Goal: Find specific page/section: Find specific page/section

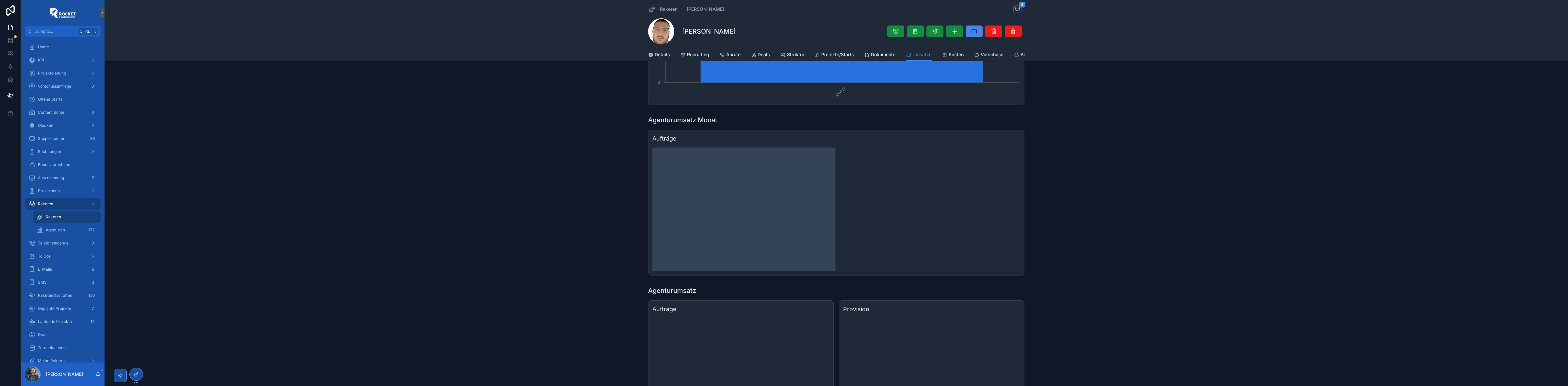
scroll to position [136, 0]
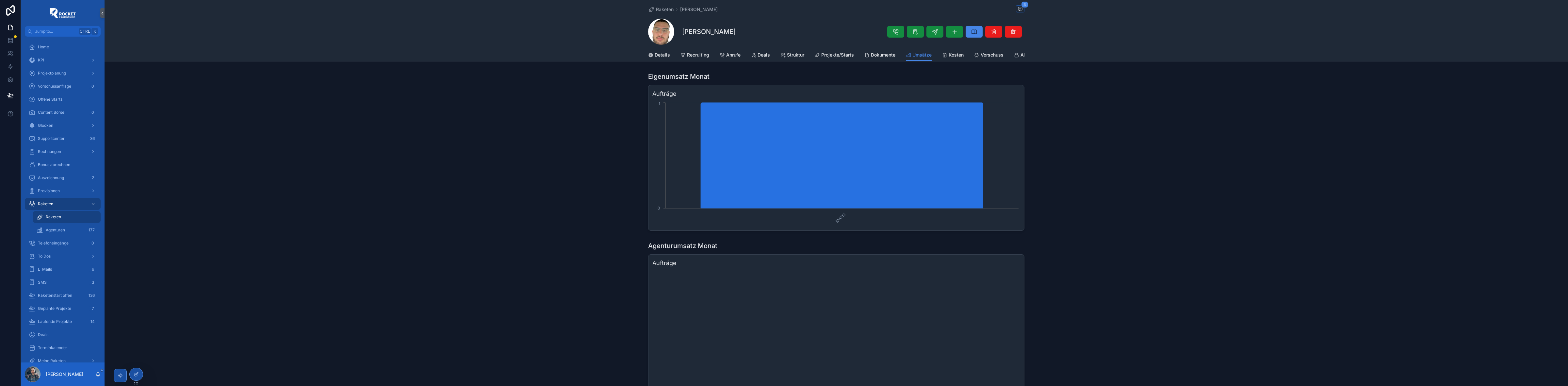
scroll to position [136, 0]
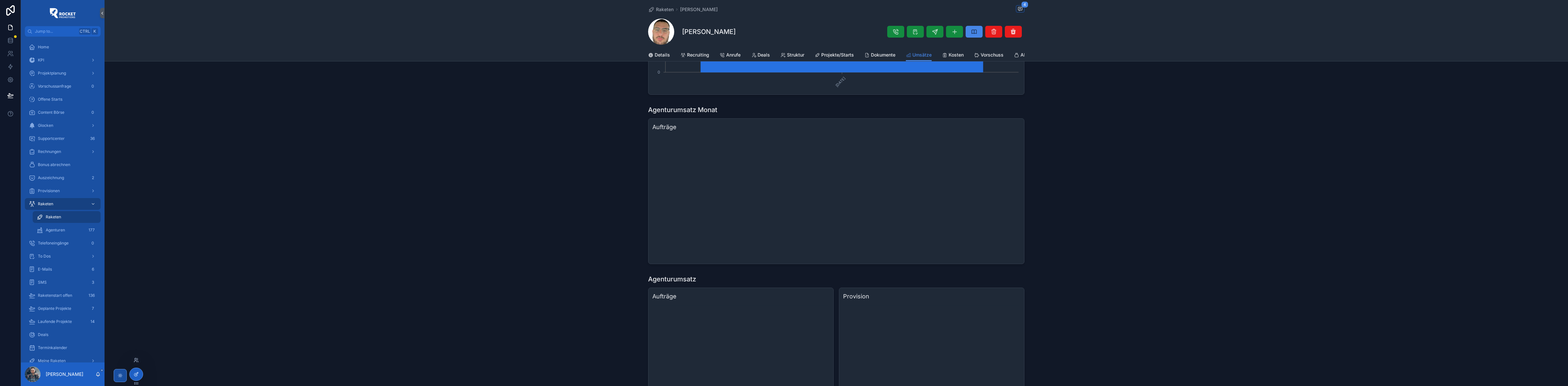
click at [138, 374] on icon at bounding box center [136, 374] width 5 height 5
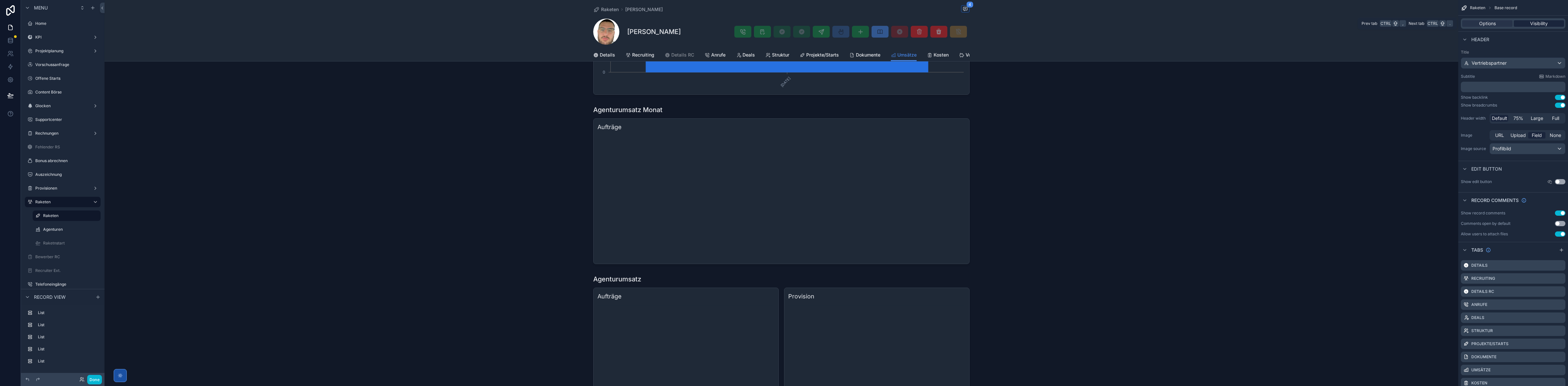
click at [1526, 22] on div "Visibility" at bounding box center [1539, 23] width 51 height 7
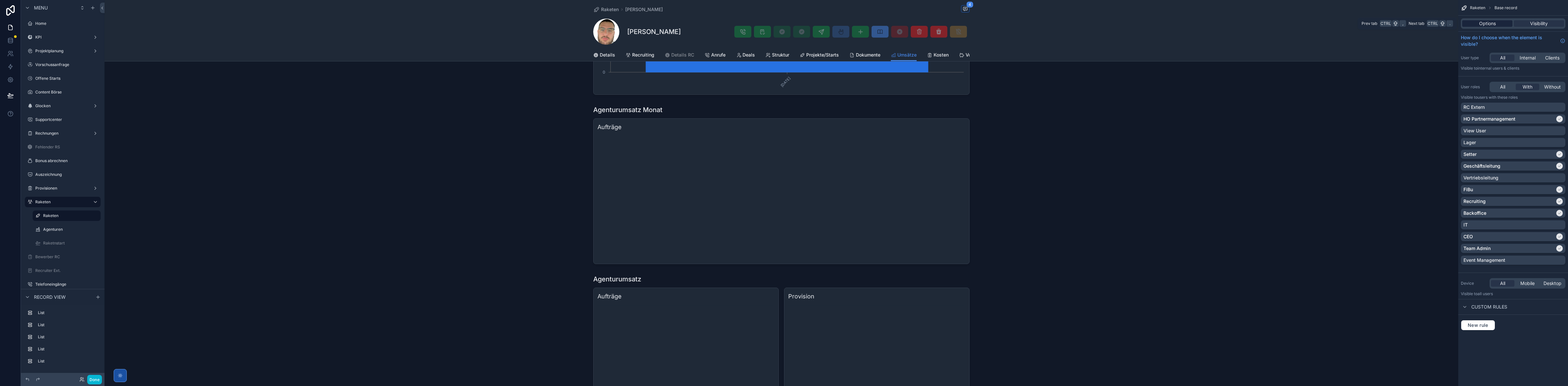
click at [1486, 22] on span "Options" at bounding box center [1487, 23] width 16 height 7
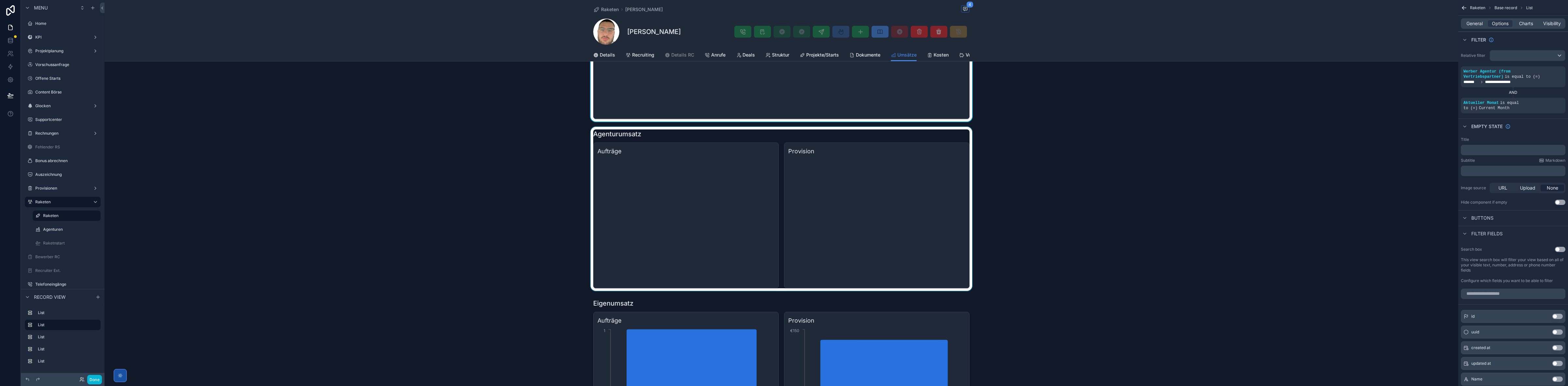
scroll to position [300, 0]
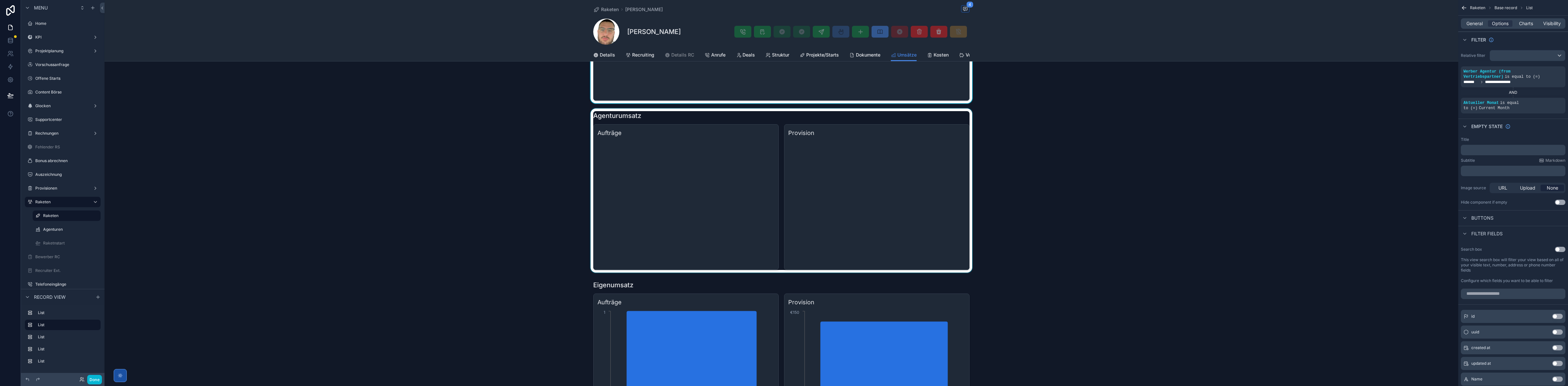
click at [656, 221] on div "scrollable content" at bounding box center [782, 190] width 1354 height 164
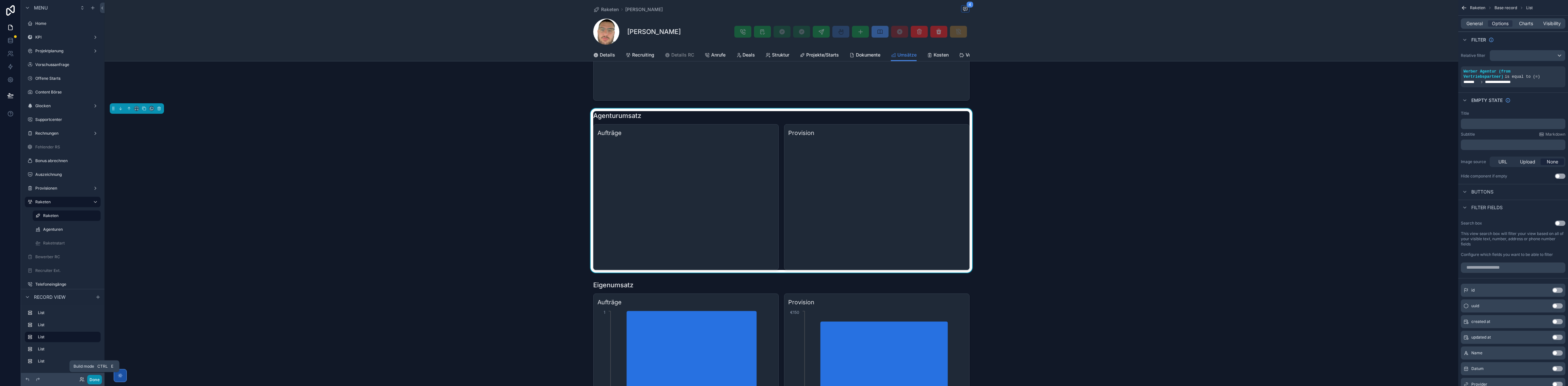
click at [91, 378] on button "Done" at bounding box center [94, 380] width 15 height 10
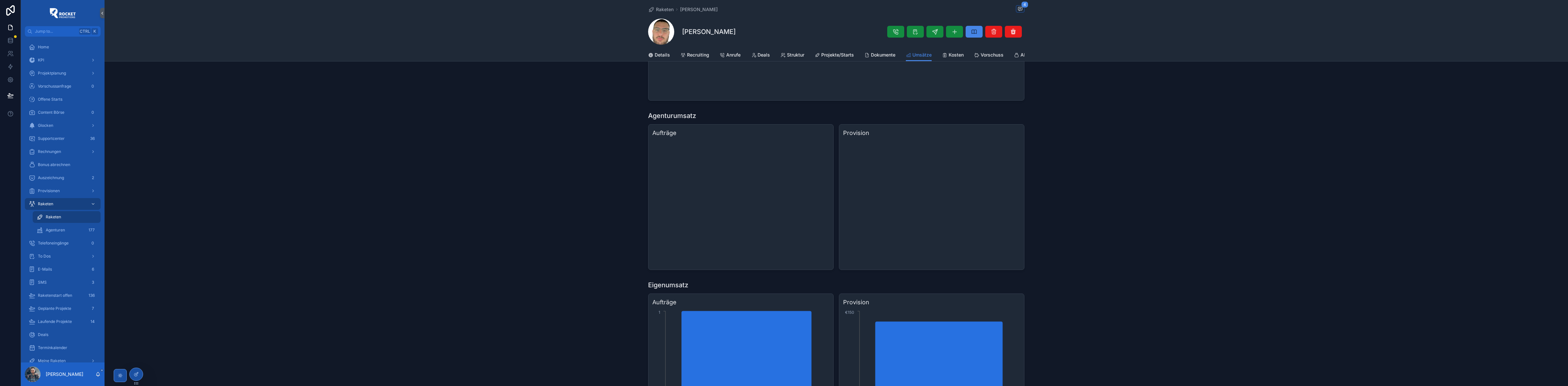
drag, startPoint x: 776, startPoint y: 29, endPoint x: 681, endPoint y: 32, distance: 95.0
click at [681, 32] on div "[PERSON_NAME]" at bounding box center [836, 32] width 376 height 26
copy h1 "[PERSON_NAME]"
click at [136, 374] on icon at bounding box center [137, 373] width 2 height 2
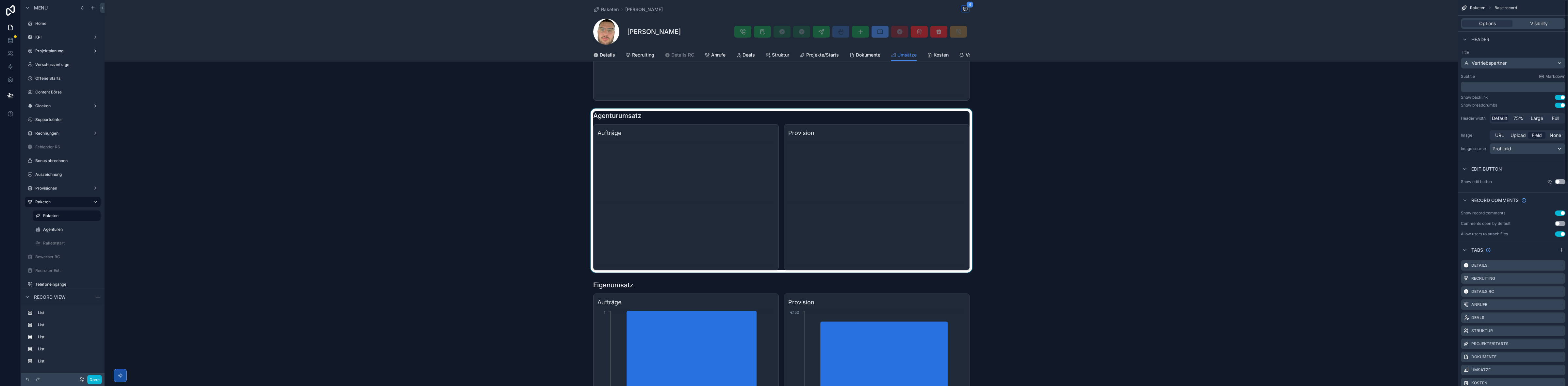
click at [887, 177] on div "scrollable content" at bounding box center [782, 190] width 1354 height 164
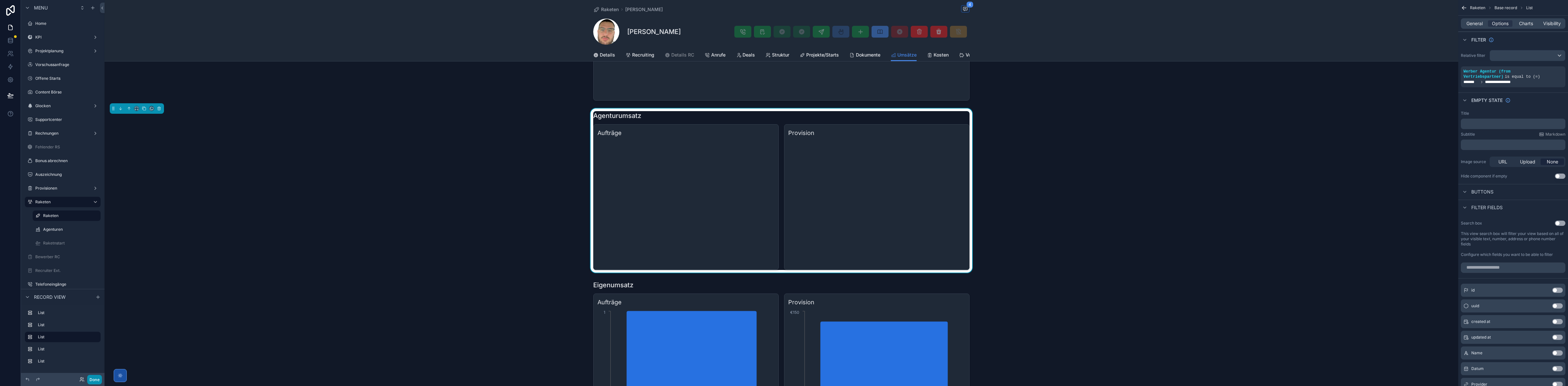
click at [99, 380] on button "Done" at bounding box center [94, 380] width 15 height 10
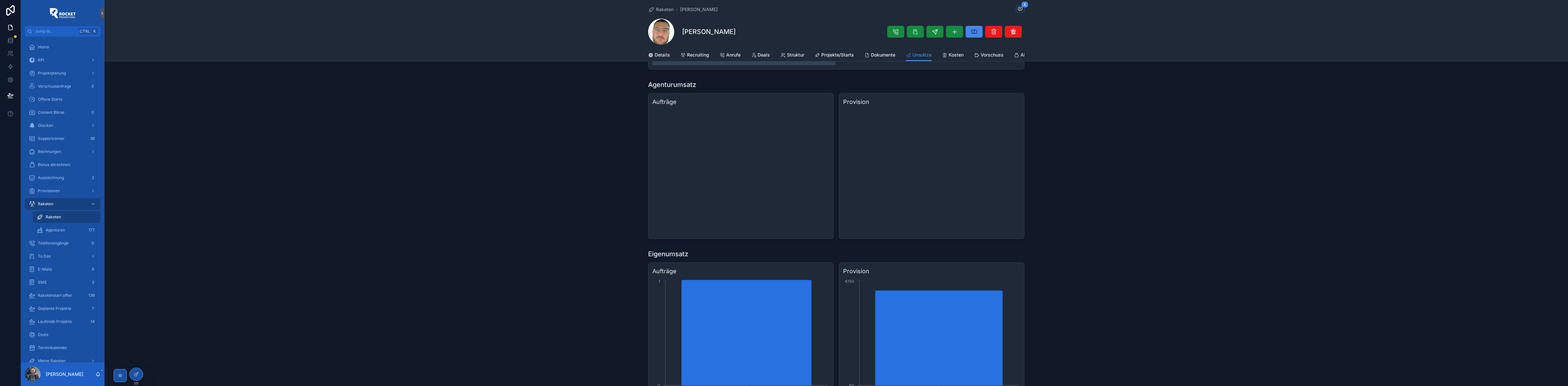
scroll to position [354, 0]
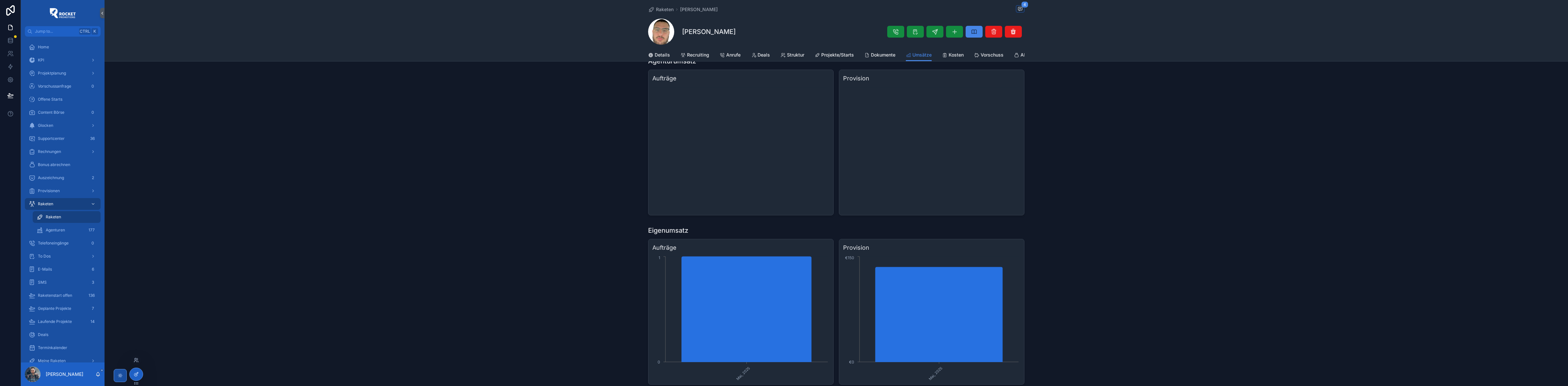
click at [139, 374] on icon at bounding box center [136, 374] width 5 height 5
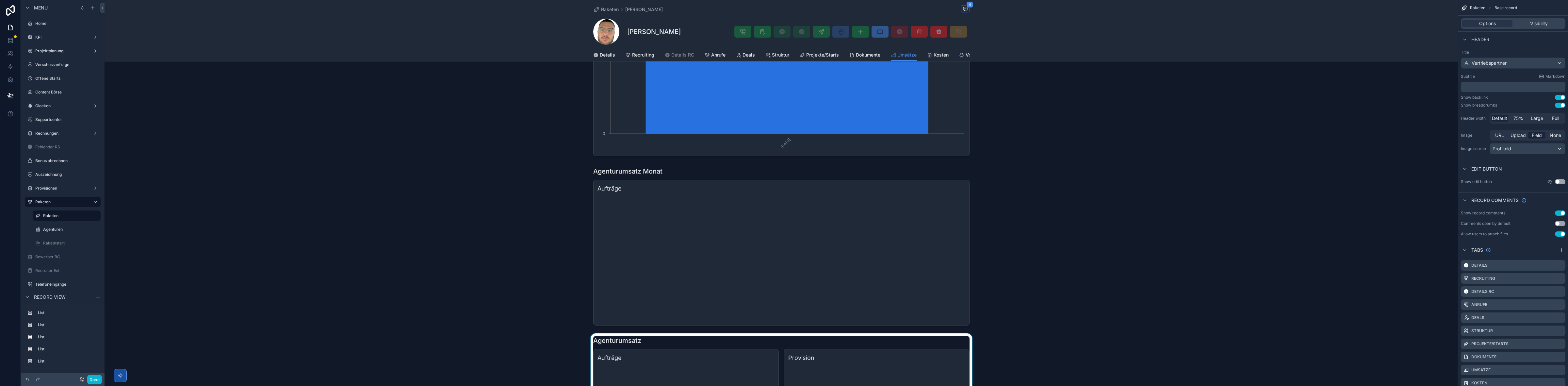
scroll to position [27, 0]
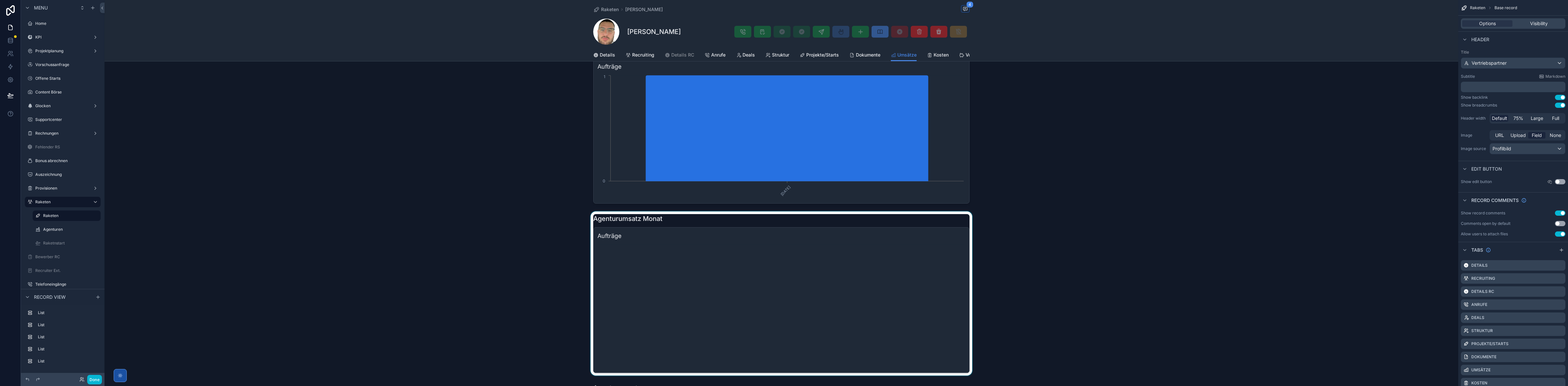
click at [740, 264] on div "scrollable content" at bounding box center [782, 293] width 1354 height 164
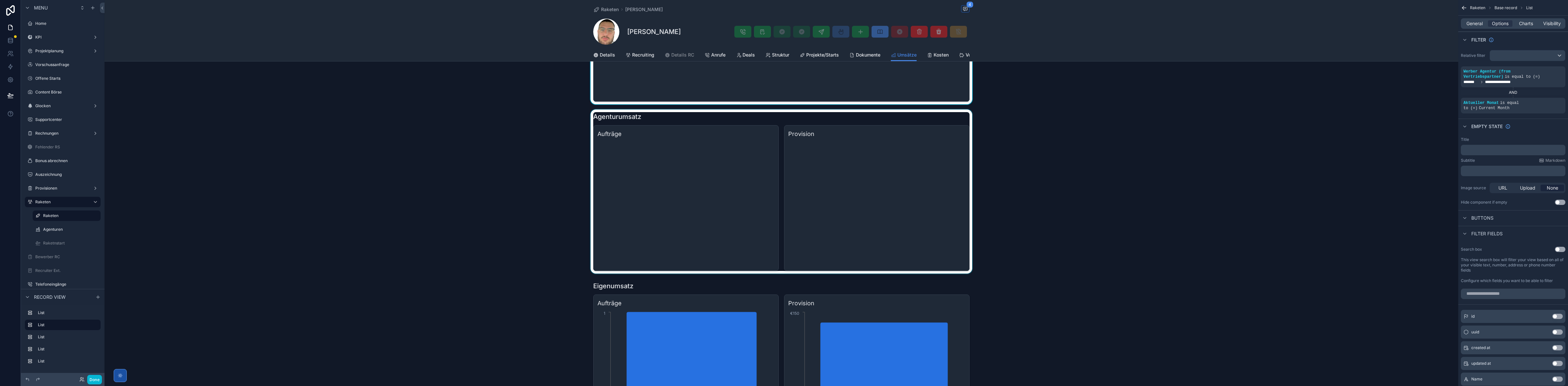
scroll to position [300, 0]
click at [847, 211] on div "scrollable content" at bounding box center [782, 190] width 1354 height 164
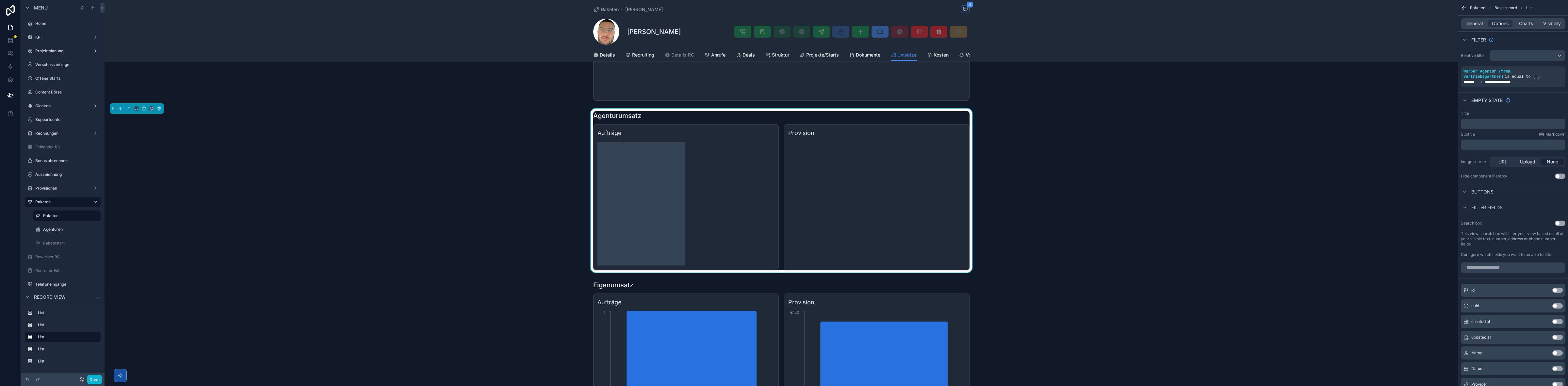
click at [759, 201] on icon "chart" at bounding box center [686, 203] width 177 height 125
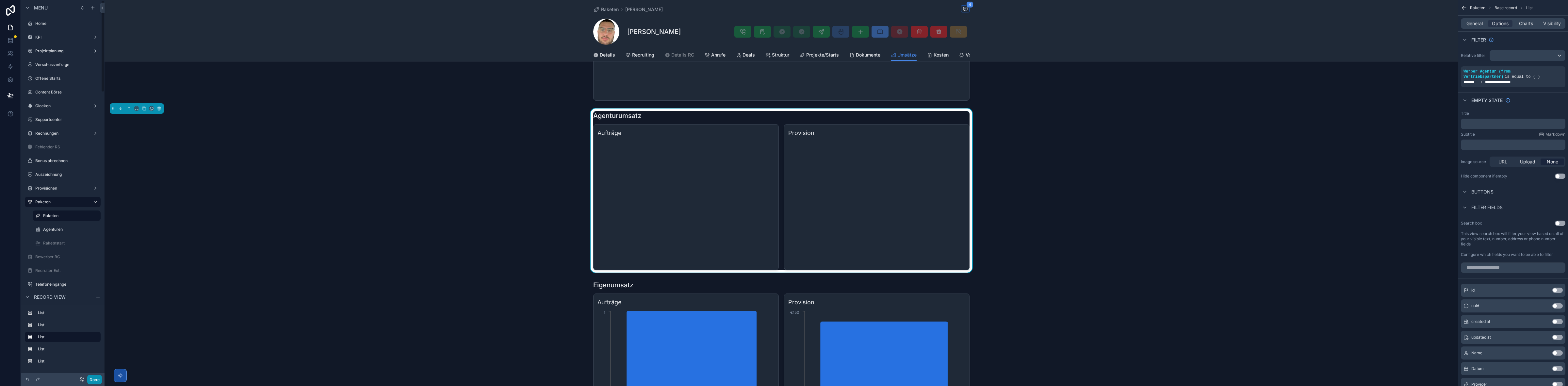
click at [97, 376] on button "Done" at bounding box center [94, 380] width 15 height 10
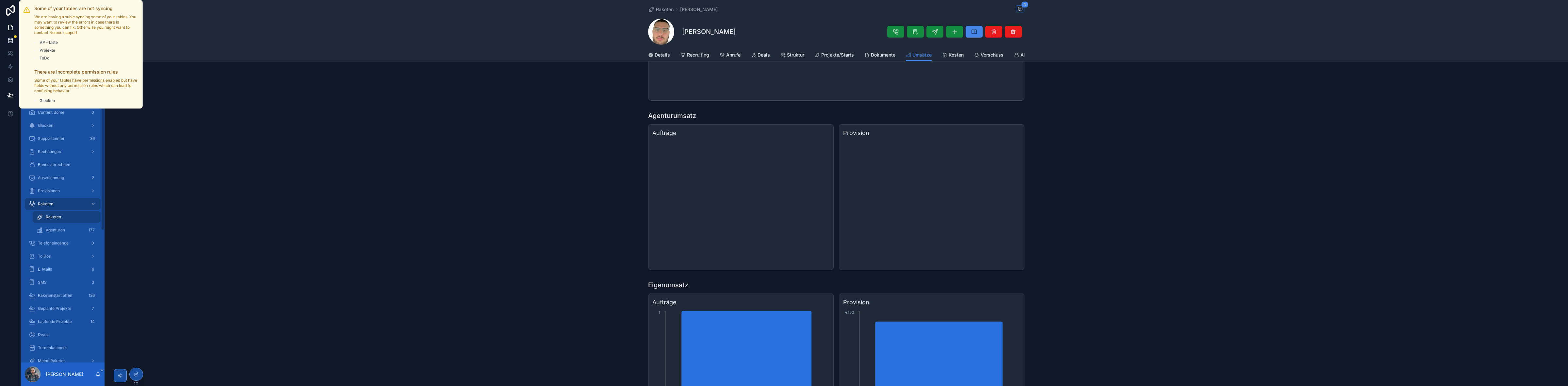
click at [15, 37] on div at bounding box center [15, 37] width 2 height 2
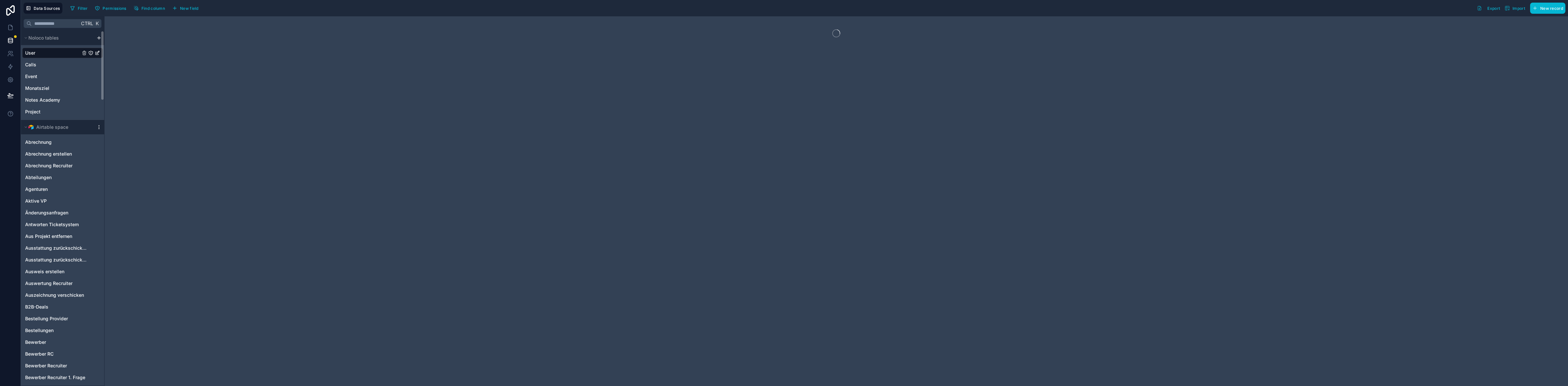
click at [99, 128] on icon "scrollable content" at bounding box center [99, 127] width 5 height 5
click at [123, 151] on span "Queue data sync" at bounding box center [132, 151] width 47 height 5
click at [124, 161] on span "Queue schema sync" at bounding box center [132, 162] width 47 height 5
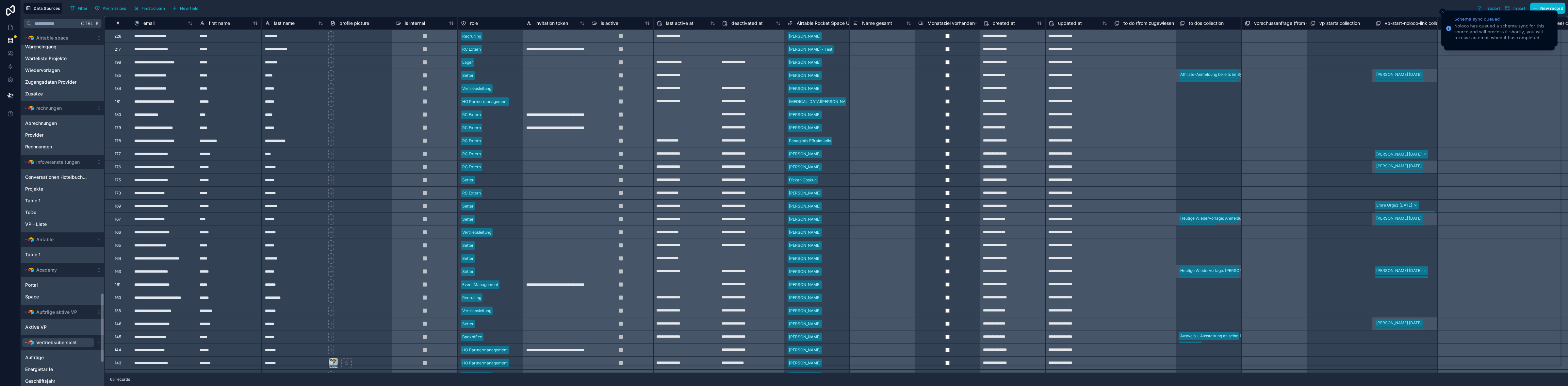
scroll to position [1334, 0]
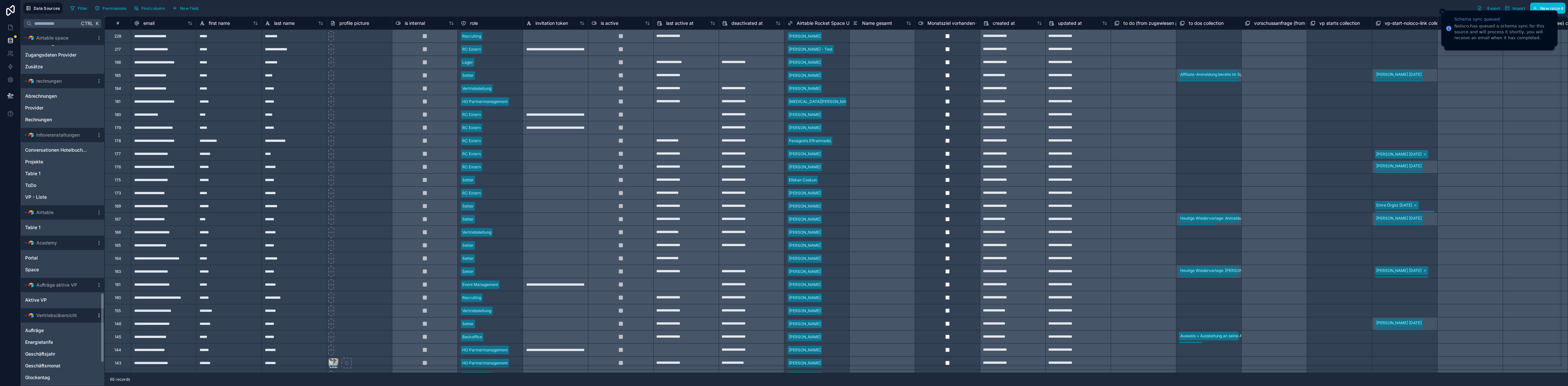
click at [97, 315] on icon "scrollable content" at bounding box center [99, 315] width 5 height 5
click at [119, 339] on span "Queue data sync" at bounding box center [132, 340] width 47 height 5
click at [116, 349] on span "Queue schema sync" at bounding box center [132, 351] width 47 height 5
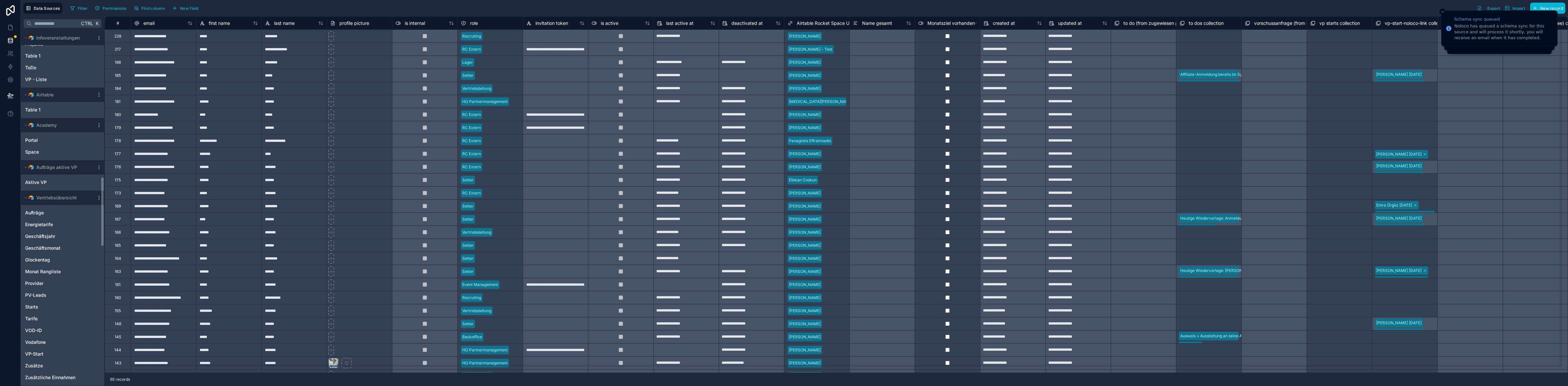
scroll to position [745, 0]
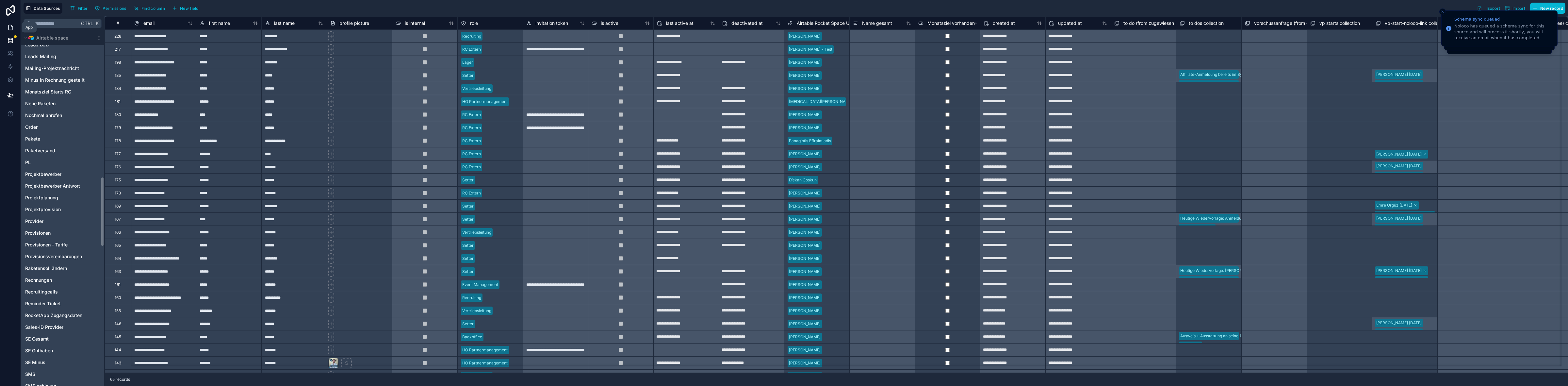
drag, startPoint x: 12, startPoint y: 26, endPoint x: 15, endPoint y: 29, distance: 4.2
click at [12, 26] on icon at bounding box center [10, 27] width 4 height 5
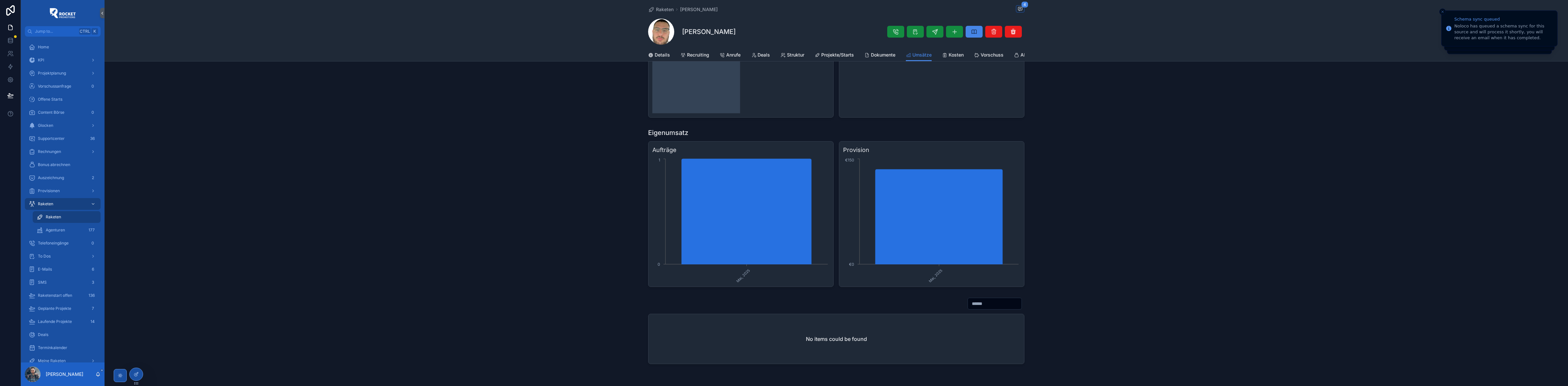
scroll to position [288, 0]
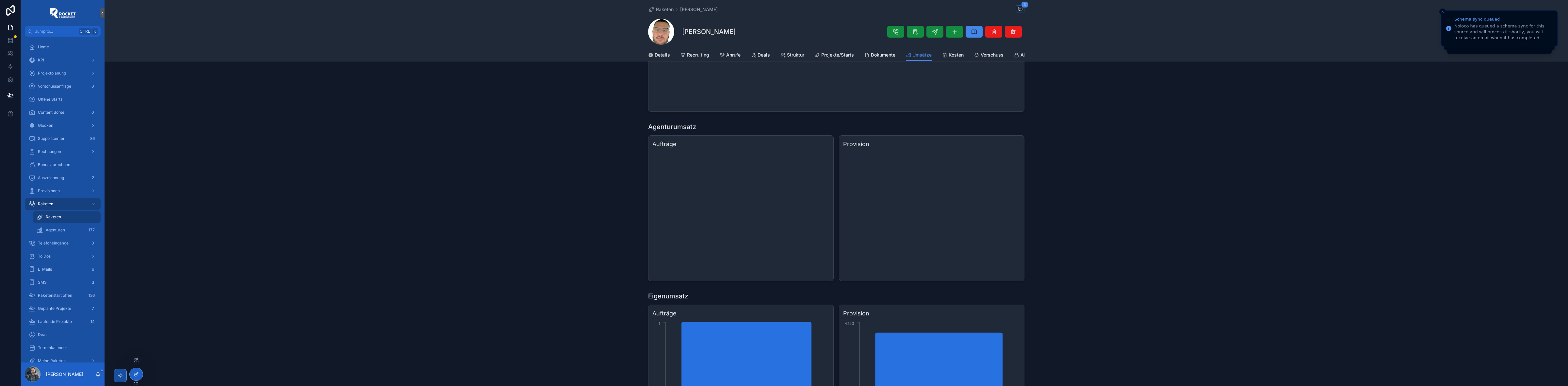
click at [140, 373] on div at bounding box center [136, 374] width 13 height 12
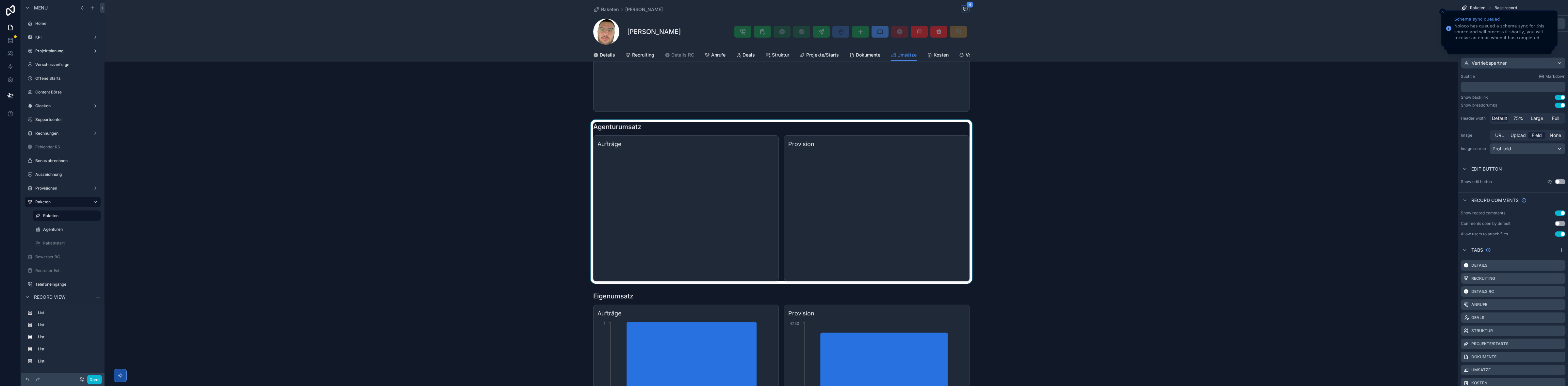
click at [906, 213] on div "scrollable content" at bounding box center [782, 201] width 1354 height 164
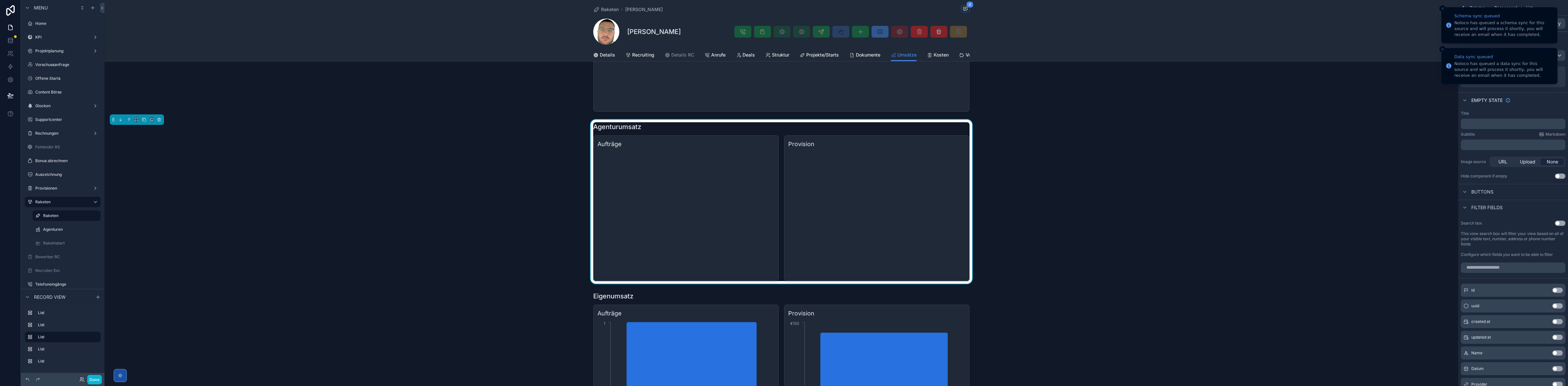
click at [1441, 8] on icon "Close toast" at bounding box center [1443, 9] width 4 height 4
click at [1443, 10] on li "Data sync queued Noloco has queued a data sync for this source and will process…" at bounding box center [1499, 29] width 116 height 37
click at [1442, 12] on line "Close toast" at bounding box center [1442, 12] width 2 height 2
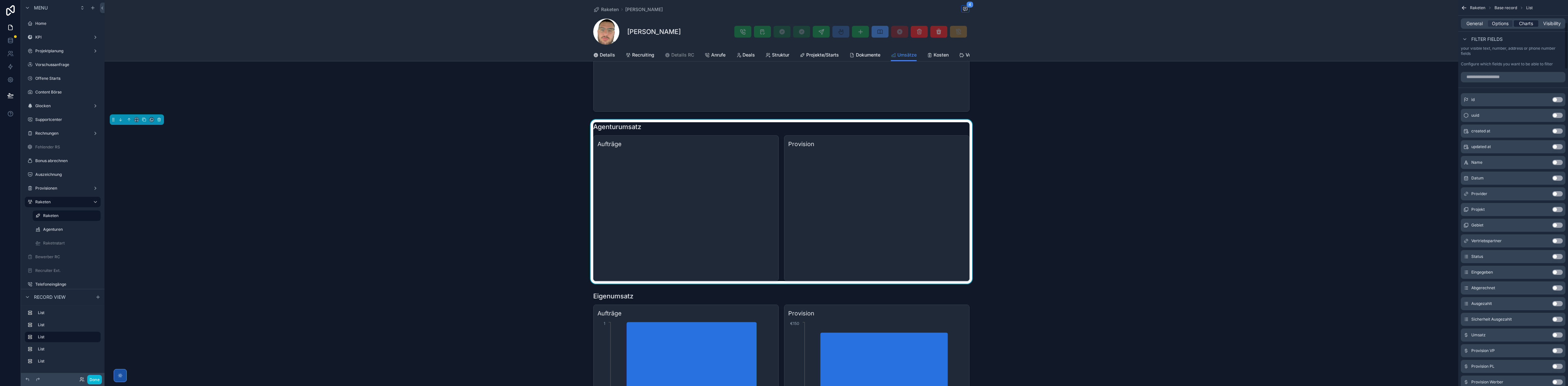
scroll to position [0, 0]
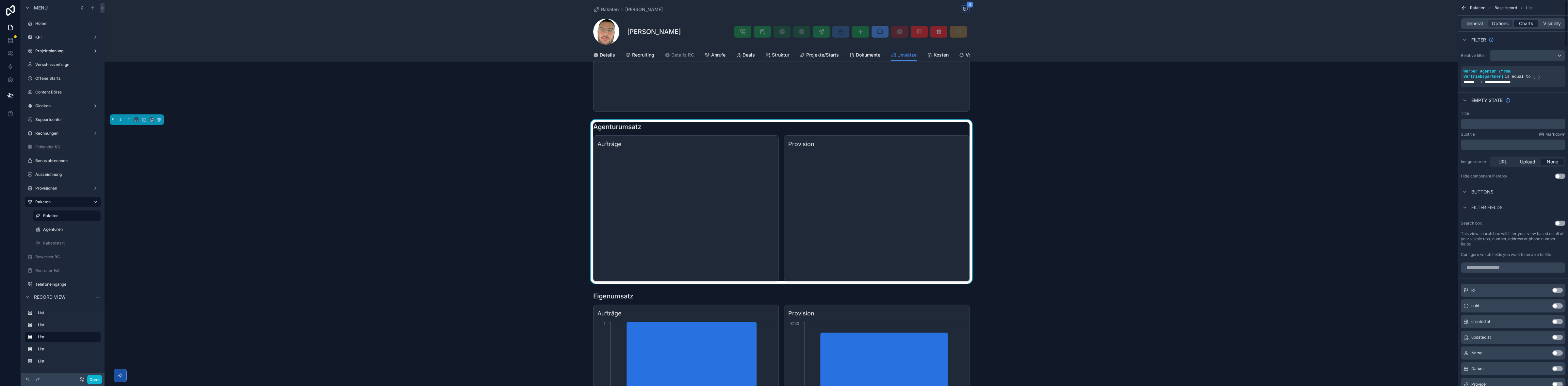
click at [1527, 24] on span "Charts" at bounding box center [1526, 23] width 14 height 7
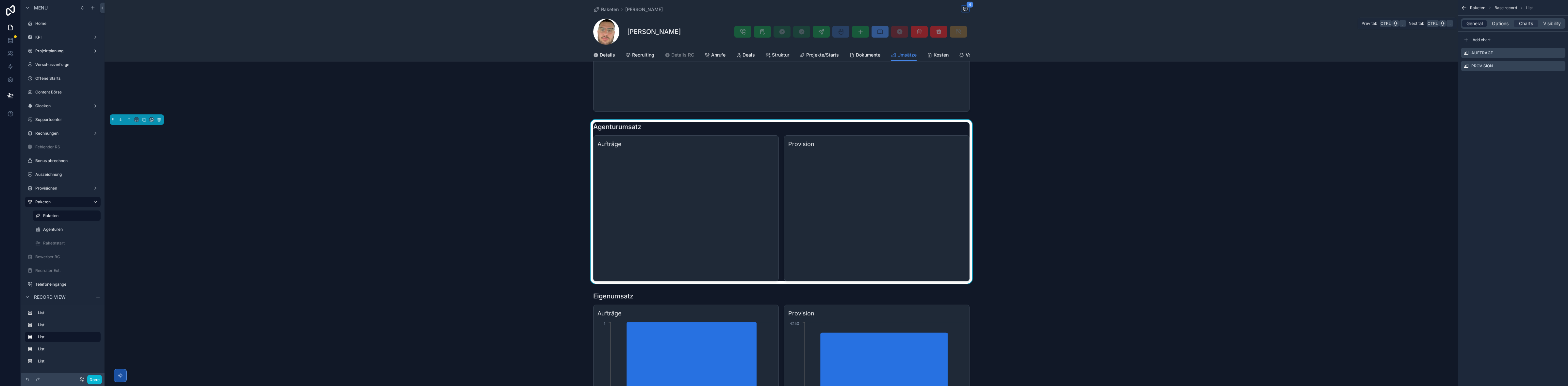
click at [1482, 24] on span "General" at bounding box center [1474, 23] width 16 height 7
click at [95, 380] on button "Done" at bounding box center [94, 380] width 15 height 10
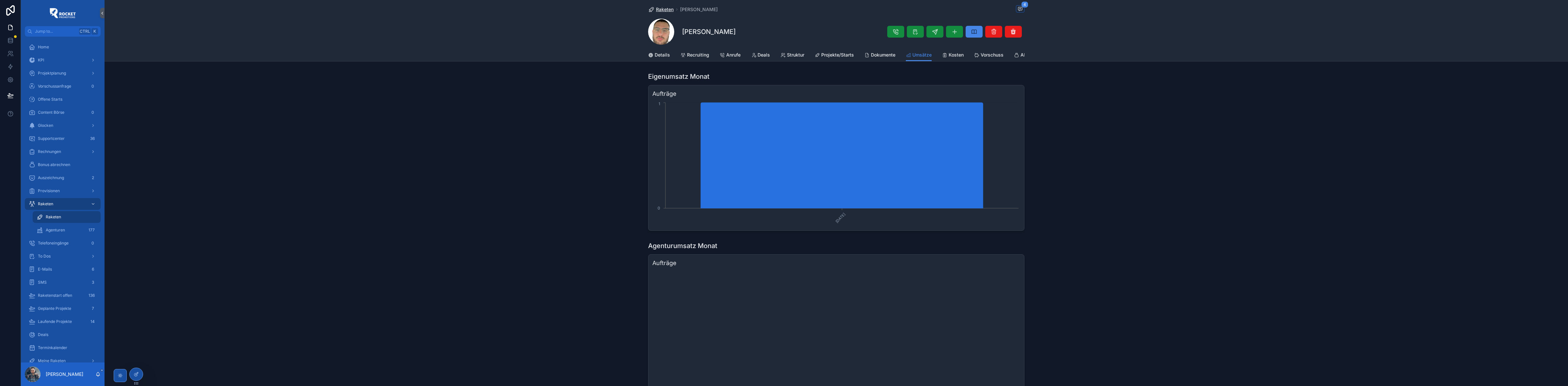
click at [660, 8] on span "Raketen" at bounding box center [665, 9] width 18 height 7
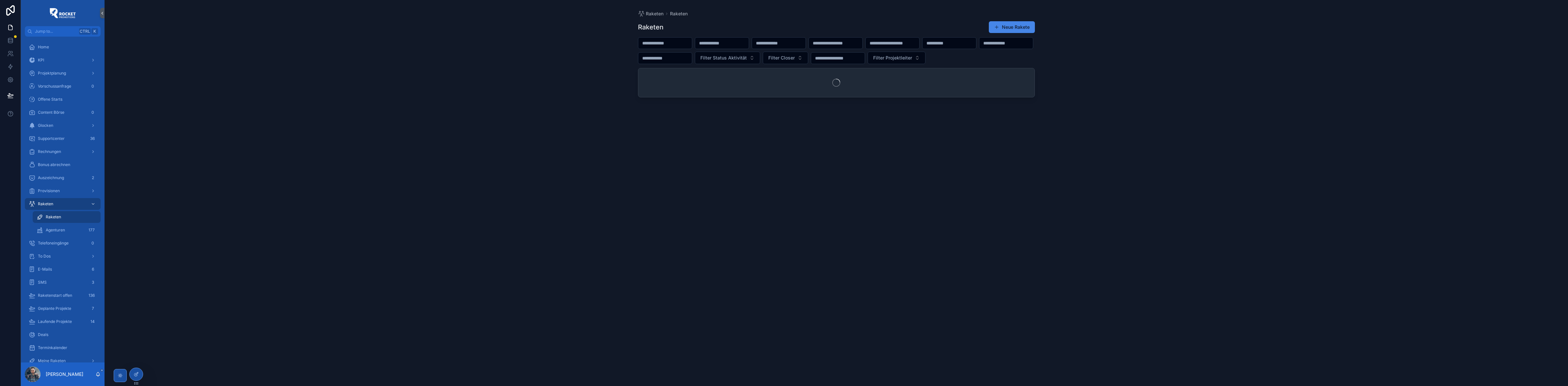
click at [679, 43] on input "scrollable content" at bounding box center [665, 43] width 54 height 9
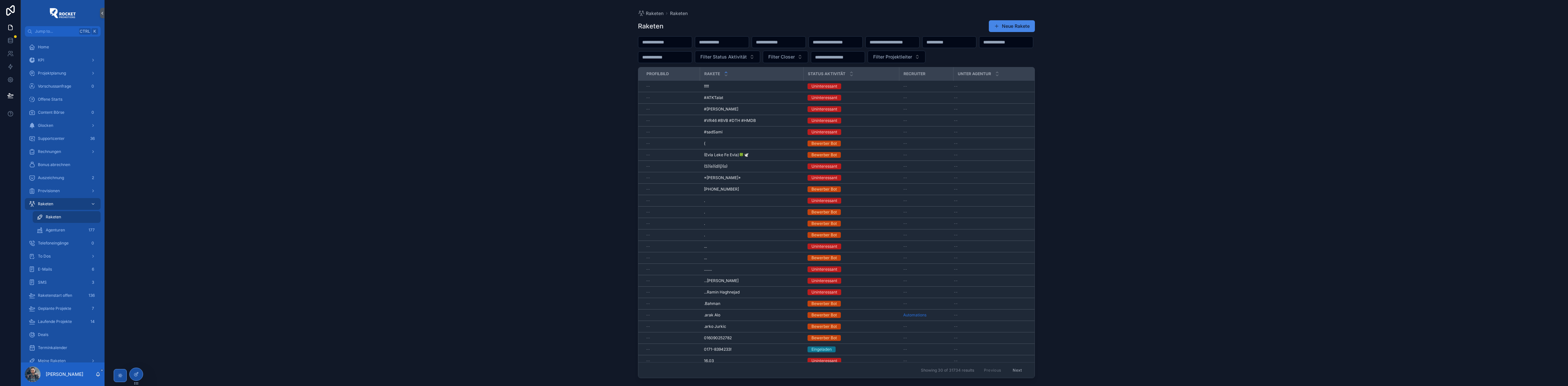
type input "*****"
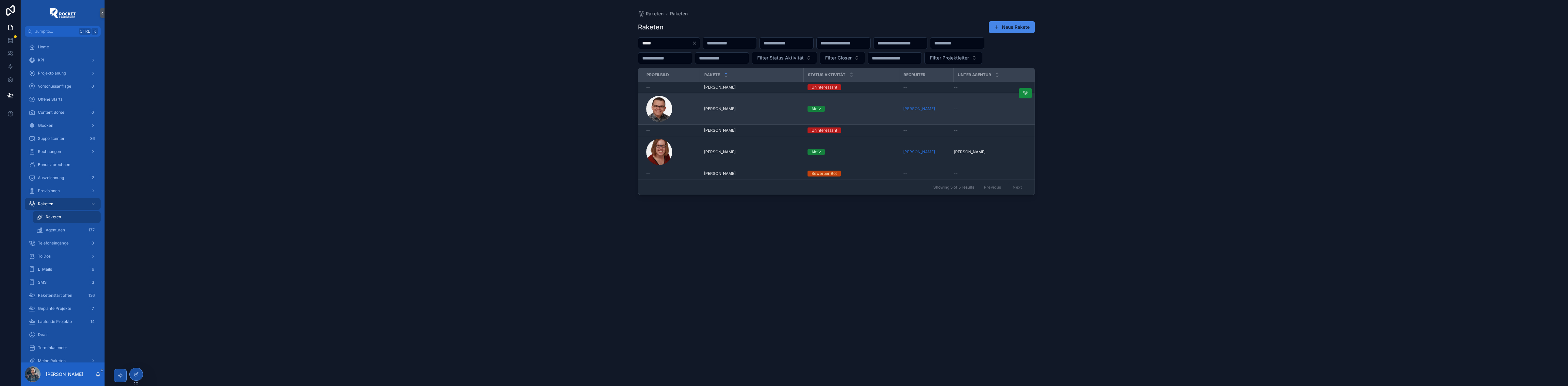
click at [777, 111] on div "[PERSON_NAME] [PERSON_NAME]" at bounding box center [752, 108] width 96 height 5
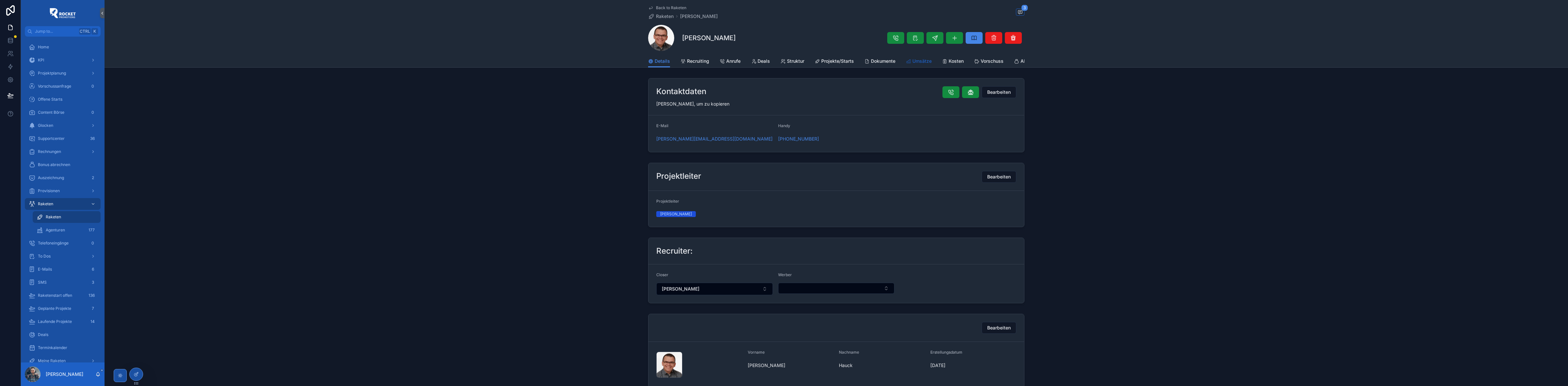
click at [929, 62] on span "Umsätze" at bounding box center [922, 61] width 19 height 7
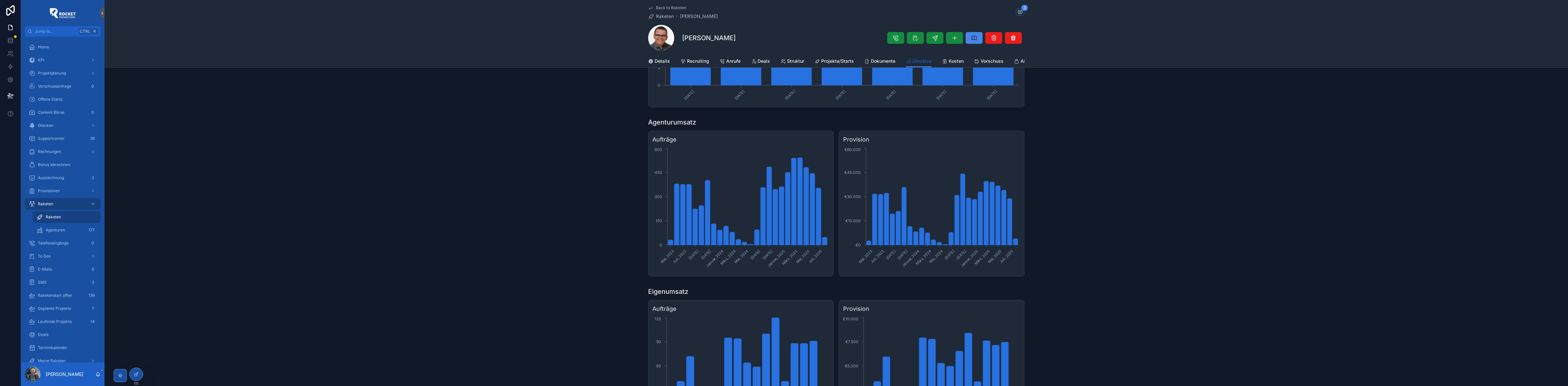
scroll to position [327, 0]
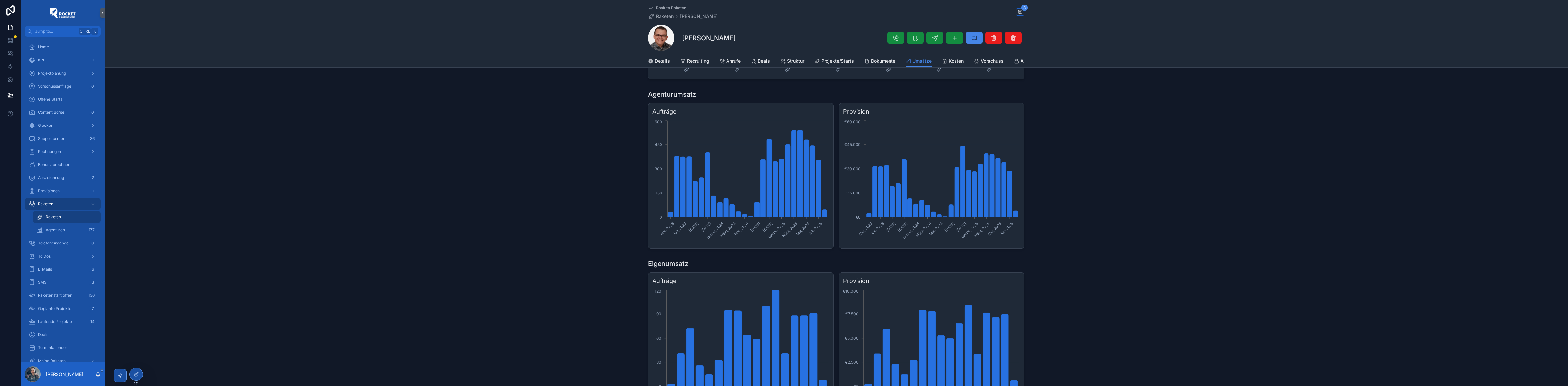
click at [657, 8] on span "Back to Raketen" at bounding box center [671, 8] width 30 height 5
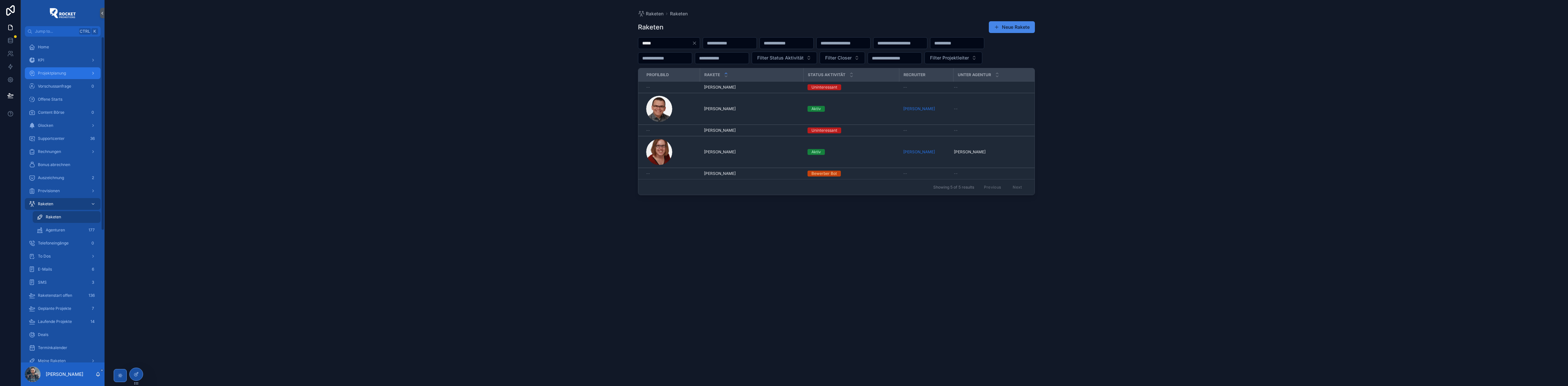
click at [57, 71] on span "Projektplanung" at bounding box center [52, 73] width 28 height 5
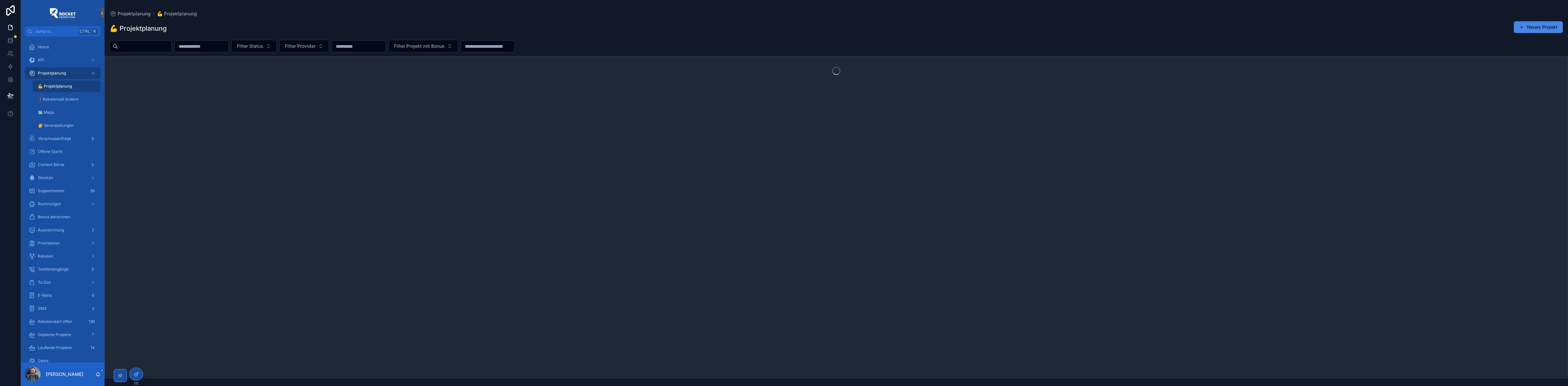
click at [170, 48] on input "scrollable content" at bounding box center [145, 46] width 54 height 9
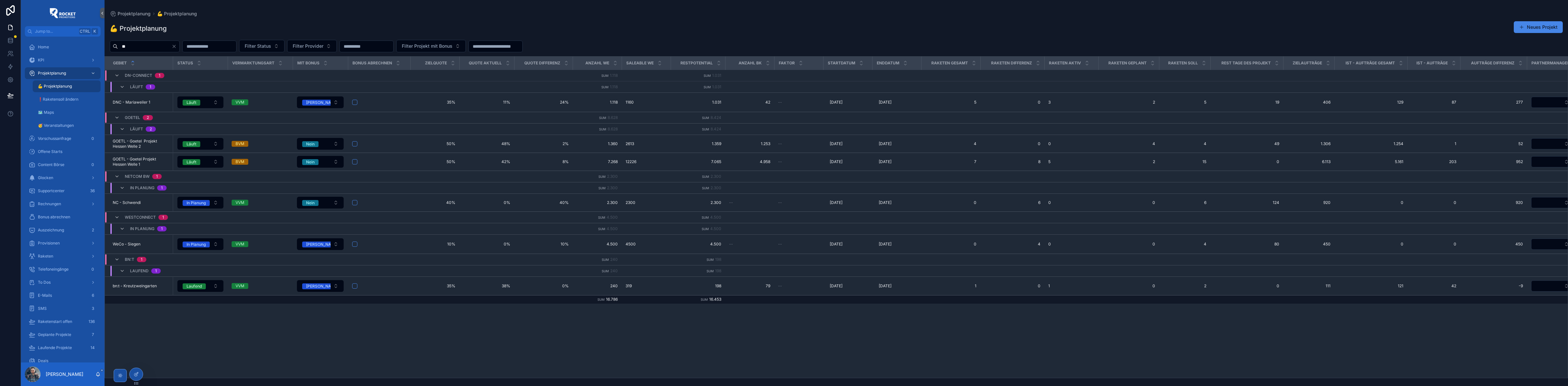
click at [153, 47] on input "**" at bounding box center [145, 46] width 54 height 9
type input "**********"
click at [164, 47] on input "**********" at bounding box center [145, 46] width 54 height 9
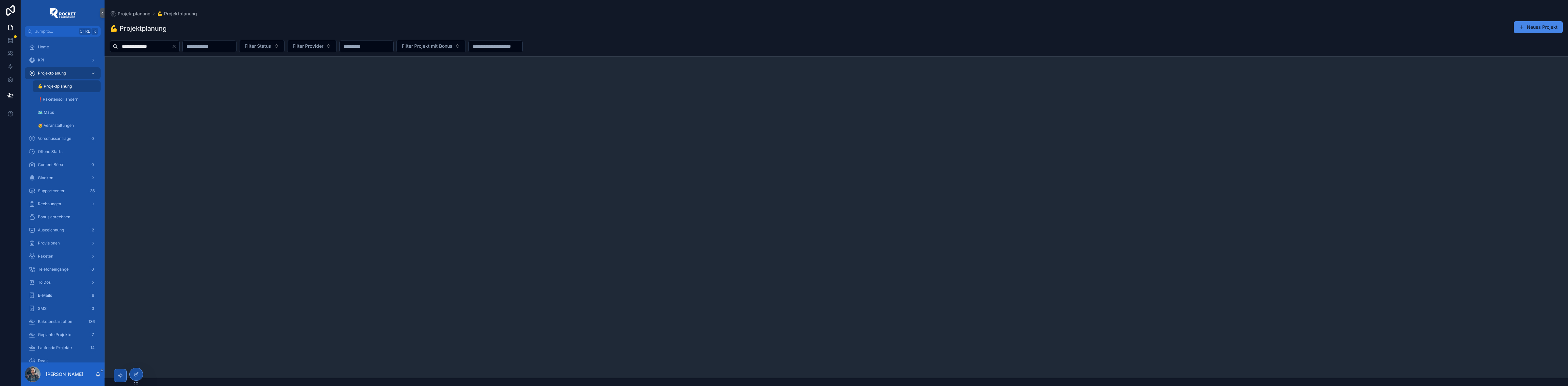
click at [241, 24] on div "💪 Projektplanung Neues Projekt" at bounding box center [836, 28] width 1453 height 15
click at [164, 46] on input "**********" at bounding box center [145, 46] width 54 height 9
drag, startPoint x: 164, startPoint y: 47, endPoint x: 141, endPoint y: 44, distance: 23.2
click at [141, 44] on input "**********" at bounding box center [145, 46] width 54 height 9
click at [236, 22] on div "💪 Projektplanung Neues Projekt" at bounding box center [836, 28] width 1453 height 15
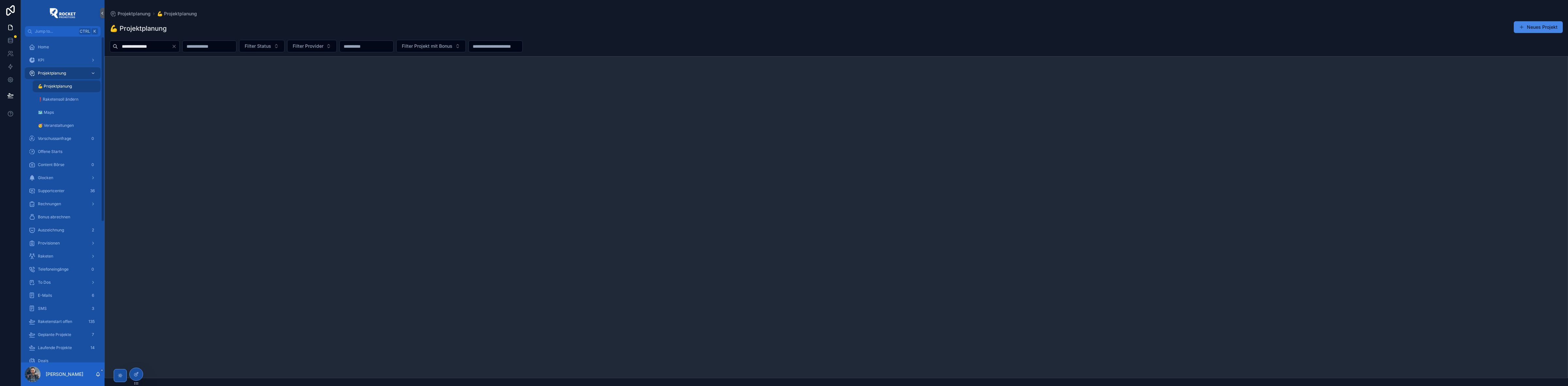
click at [175, 47] on icon "Clear" at bounding box center [174, 46] width 2 height 2
click at [215, 35] on div "💪 Projektplanung Neues Projekt" at bounding box center [836, 28] width 1453 height 15
click at [61, 85] on span "💪 Projektplanung" at bounding box center [55, 86] width 34 height 5
